Goal: Book appointment/travel/reservation

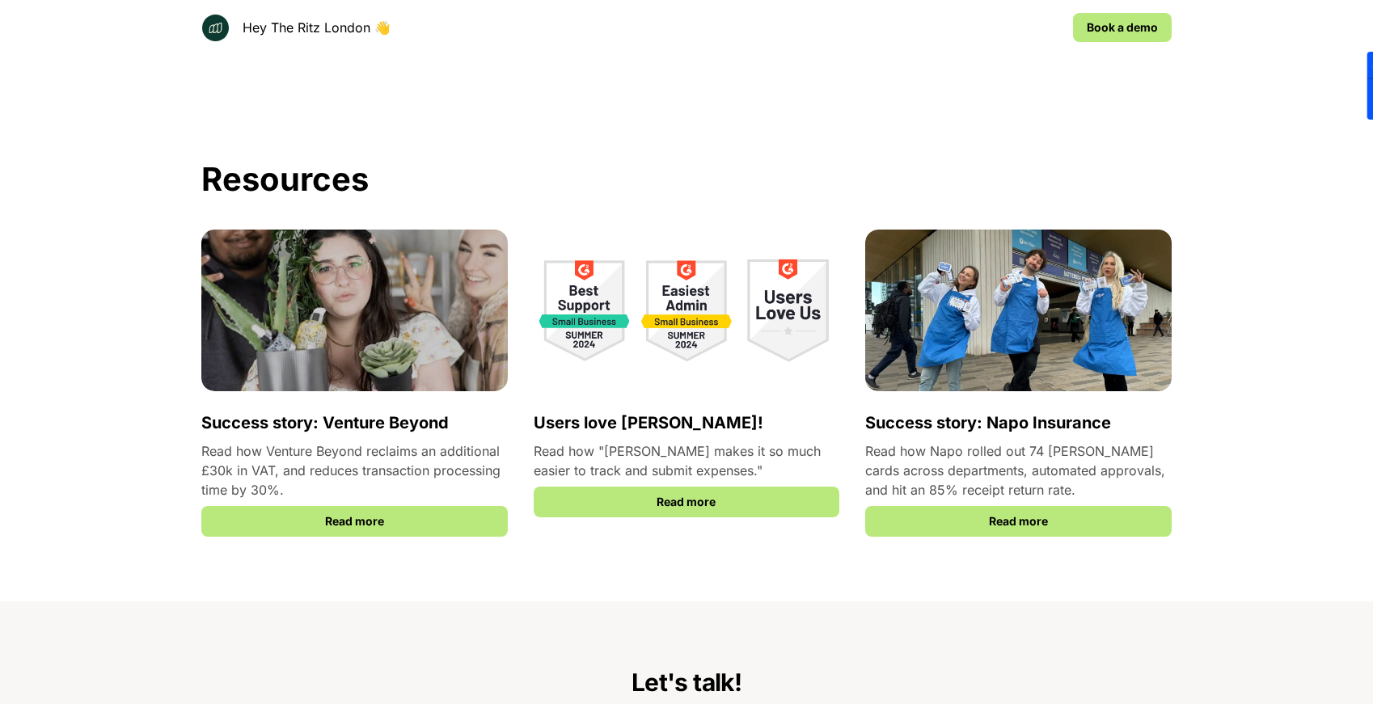
scroll to position [2411, 0]
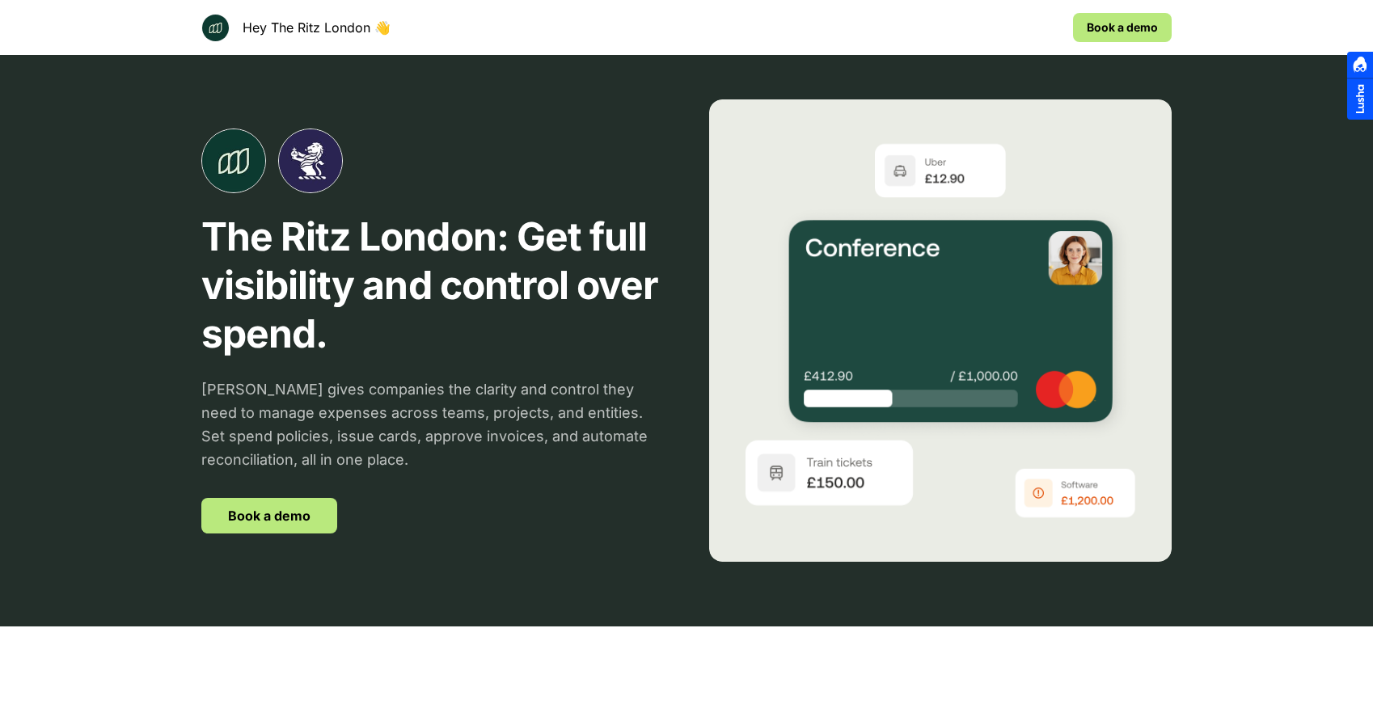
scroll to position [22, 0]
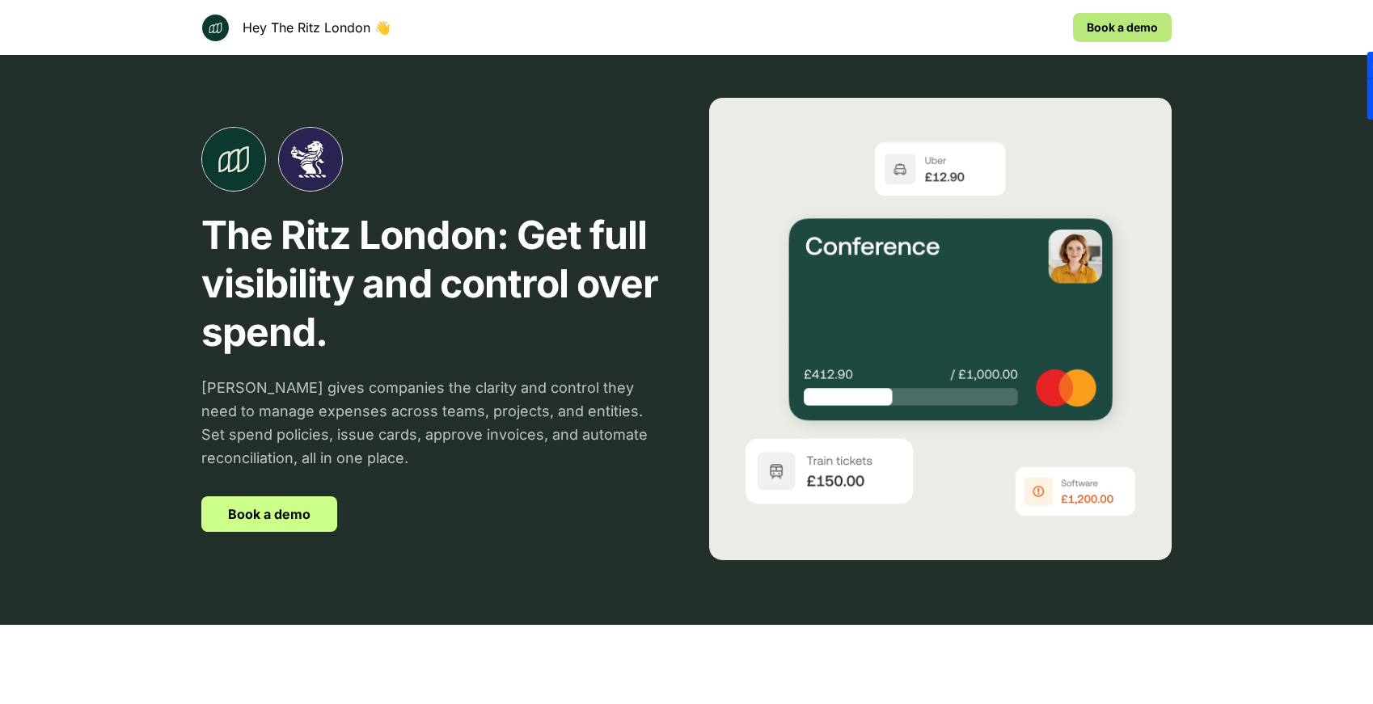
click at [233, 521] on link "Book a demo" at bounding box center [269, 514] width 136 height 36
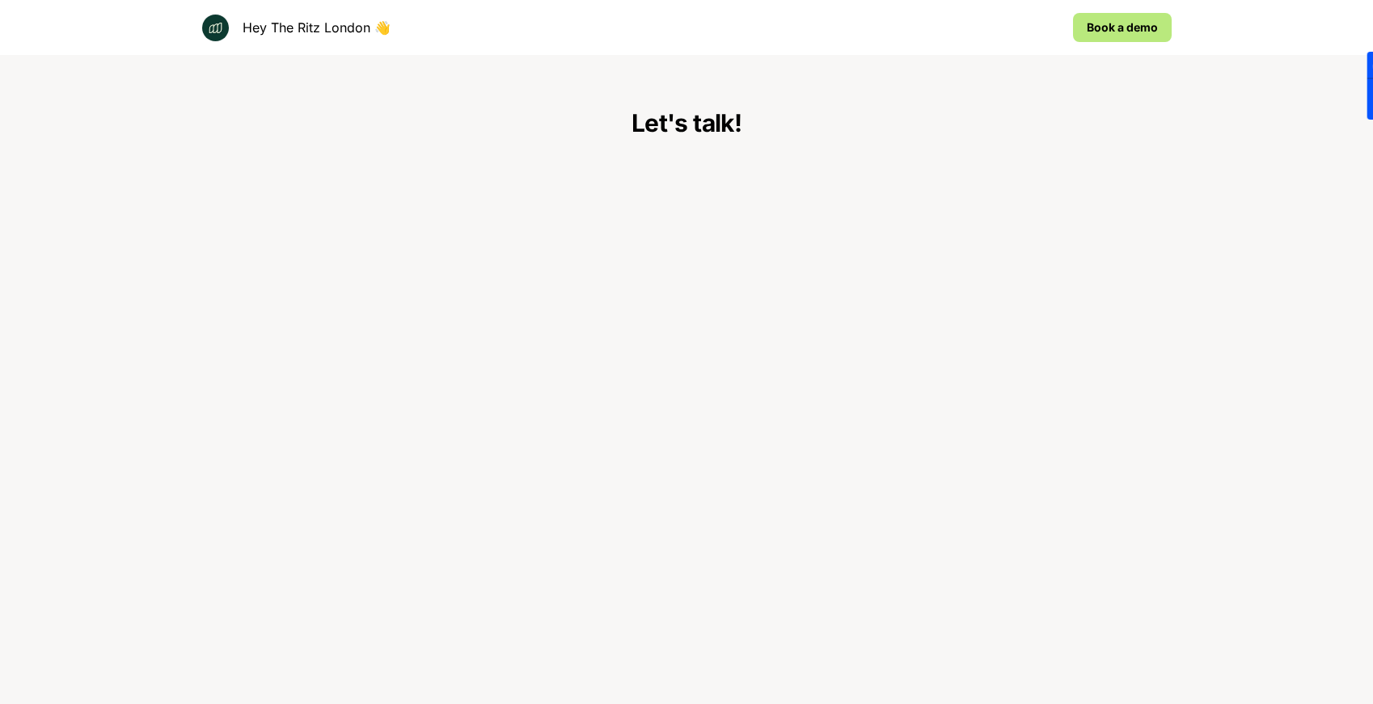
scroll to position [3170, 0]
